Goal: Task Accomplishment & Management: Use online tool/utility

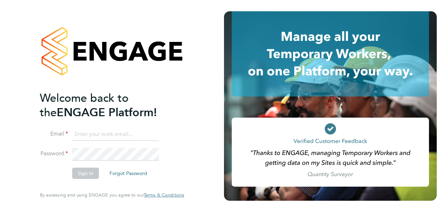
type input "[PERSON_NAME][EMAIL_ADDRESS][PERSON_NAME][DOMAIN_NAME]"
click at [83, 174] on button "Sign In" at bounding box center [85, 173] width 27 height 11
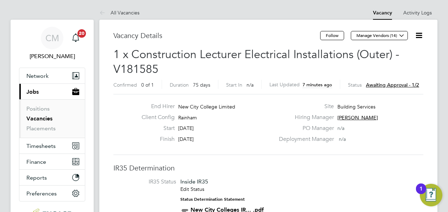
click at [419, 34] on icon at bounding box center [419, 35] width 9 height 9
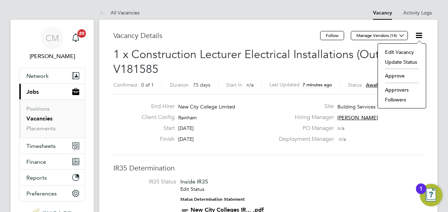
click at [394, 76] on li "Approve" at bounding box center [402, 76] width 41 height 10
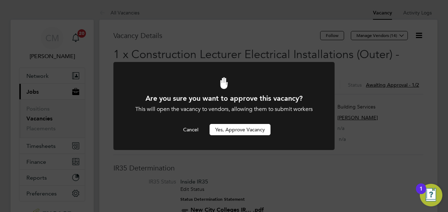
click at [250, 130] on button "Yes, Approve Vacancy" at bounding box center [240, 129] width 61 height 11
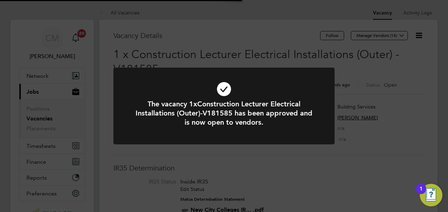
scroll to position [21, 49]
